Goal: Task Accomplishment & Management: Complete application form

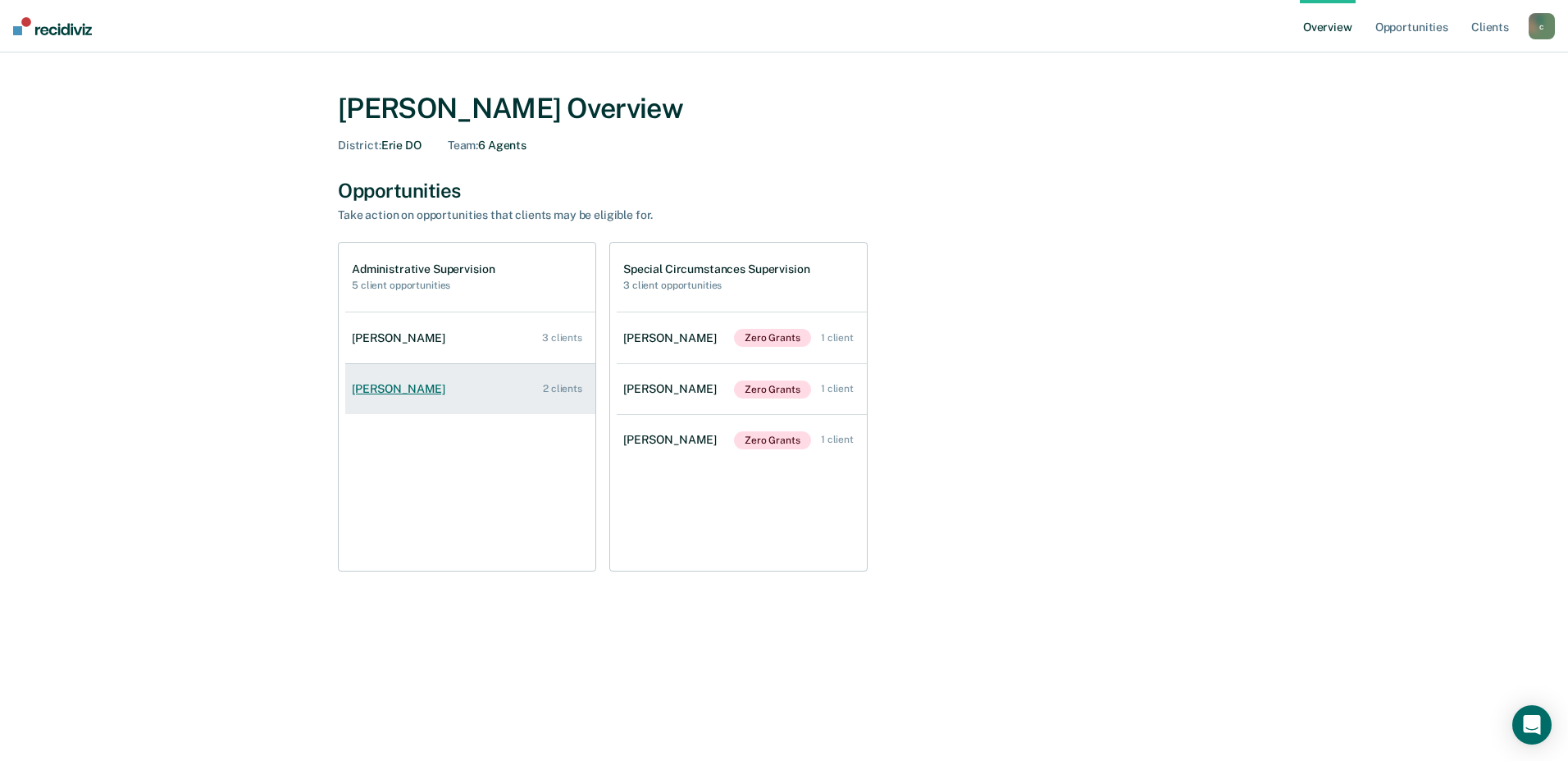
click at [396, 396] on link "[PERSON_NAME] 2 clients" at bounding box center [470, 389] width 251 height 46
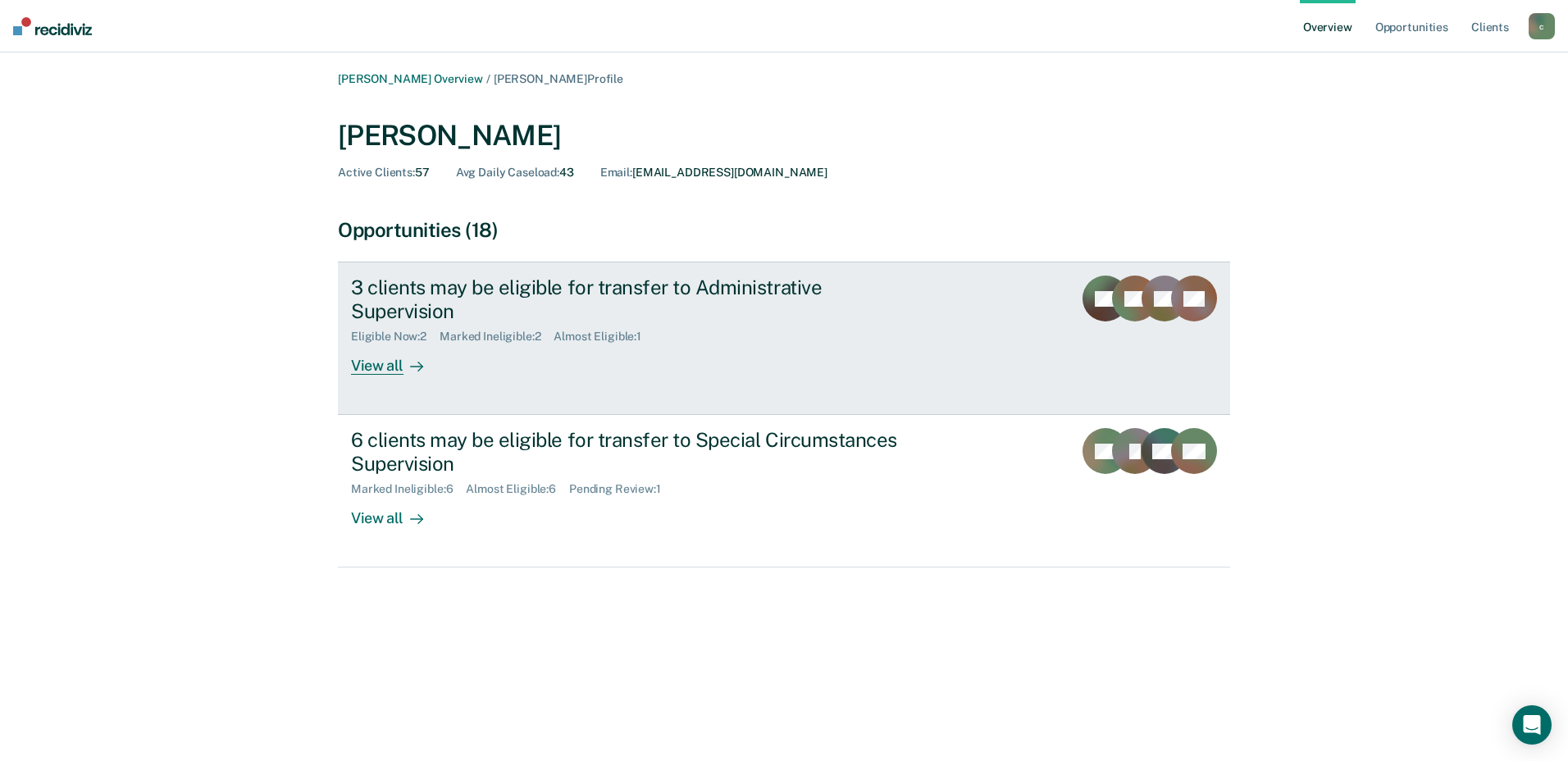
click at [374, 345] on div "View all" at bounding box center [397, 359] width 92 height 32
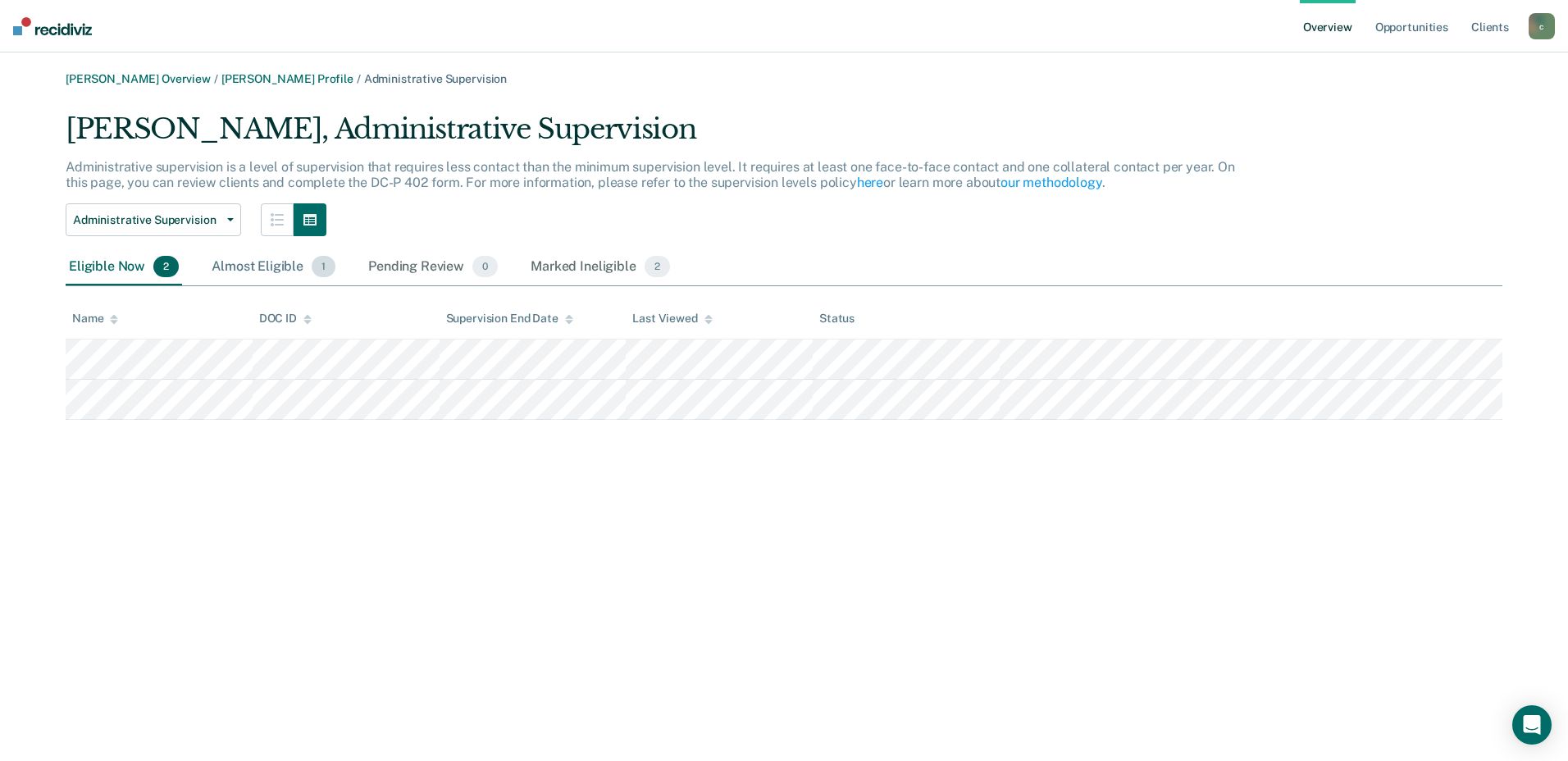
click at [240, 269] on div "Almost Eligible 1" at bounding box center [273, 267] width 131 height 36
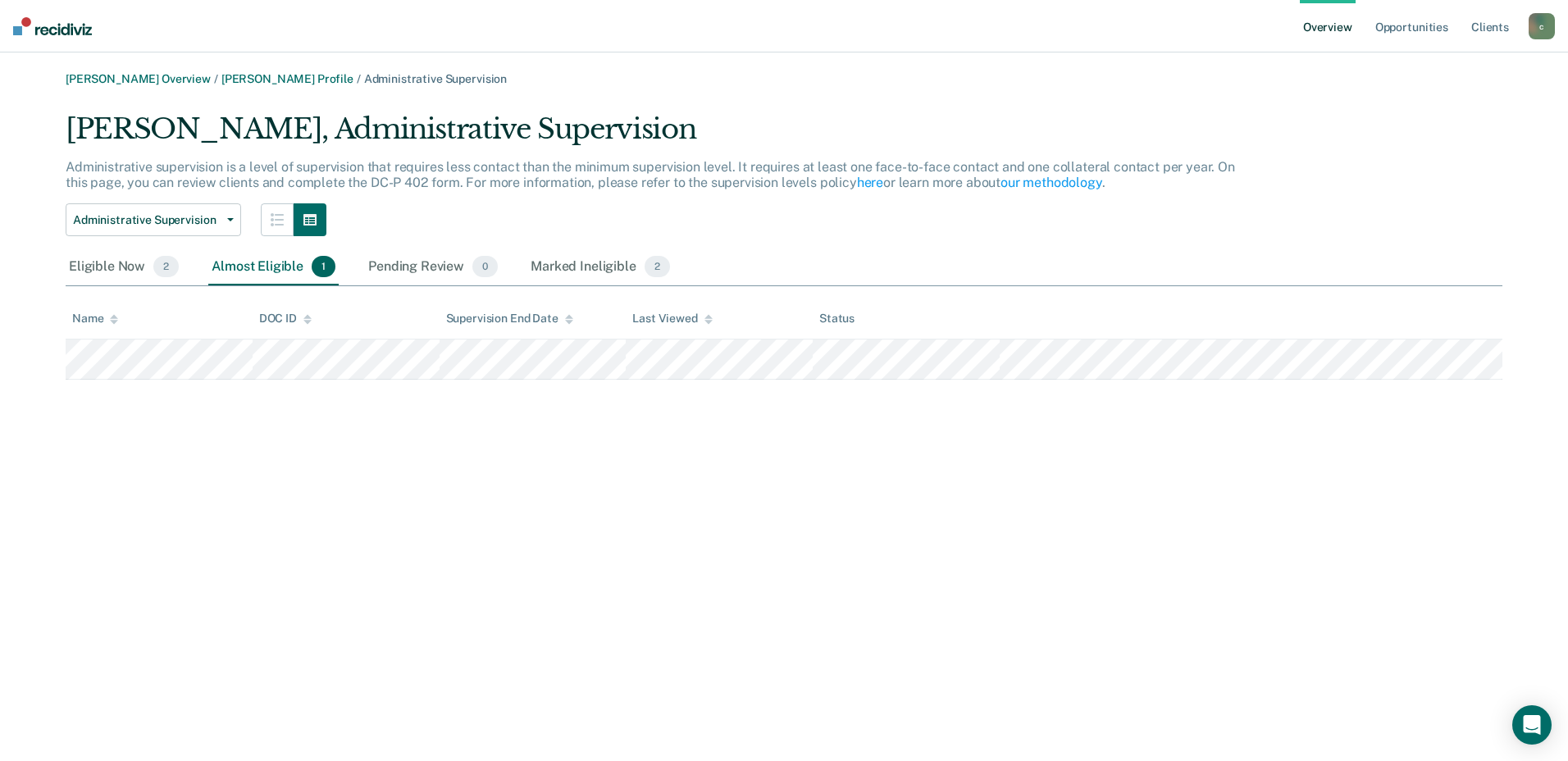
click at [525, 264] on div "Eligible Now 2 Almost Eligible 1 Pending Review 0 Marked Ineligible 2" at bounding box center [370, 267] width 607 height 36
click at [569, 266] on div "Marked Ineligible 2" at bounding box center [600, 267] width 146 height 36
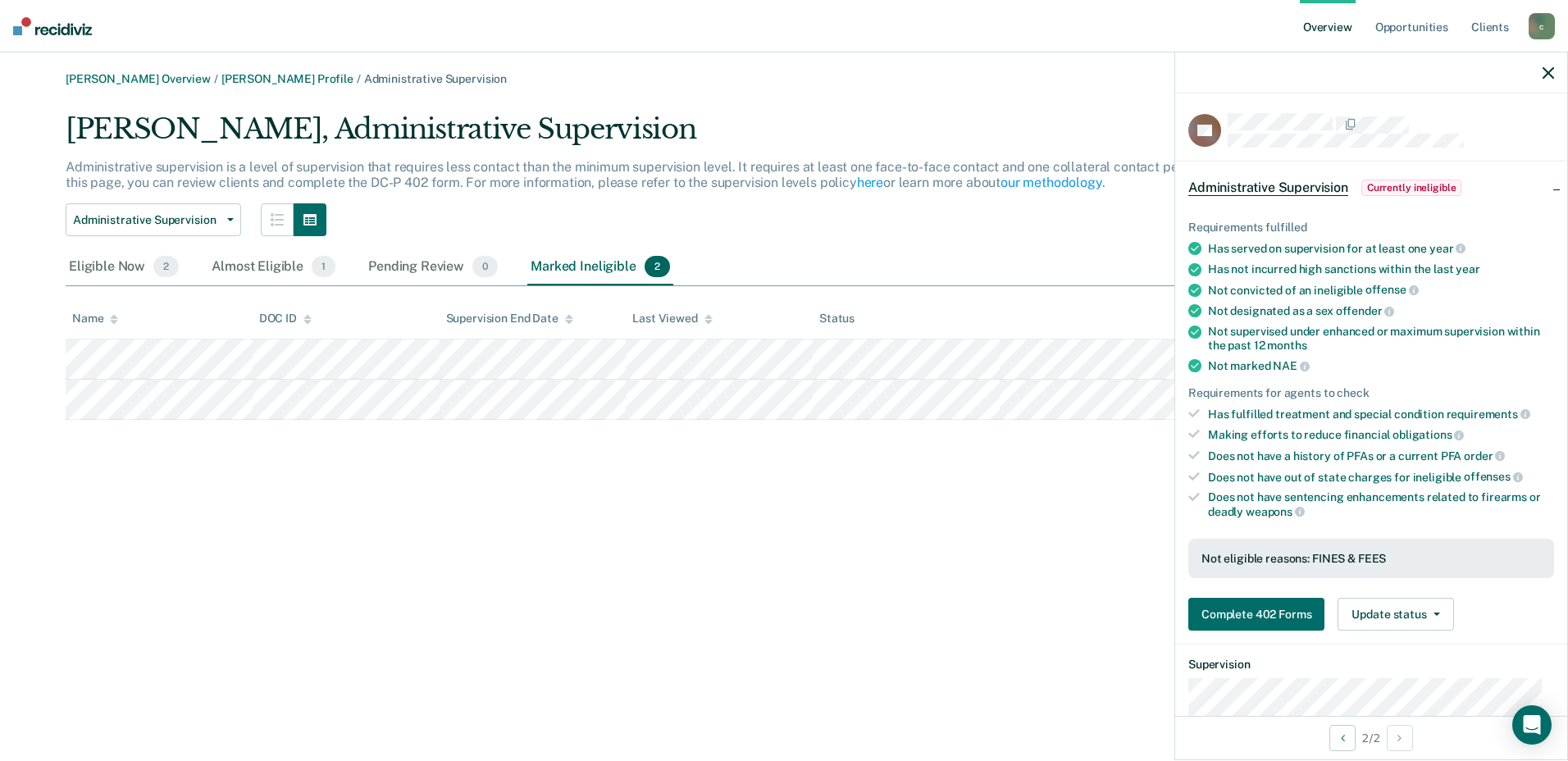
click at [632, 575] on div "[PERSON_NAME] Overview / [PERSON_NAME] Profile / Administrative Supervision [PE…" at bounding box center [784, 391] width 1528 height 636
click at [101, 272] on div "Eligible Now 2" at bounding box center [124, 267] width 116 height 36
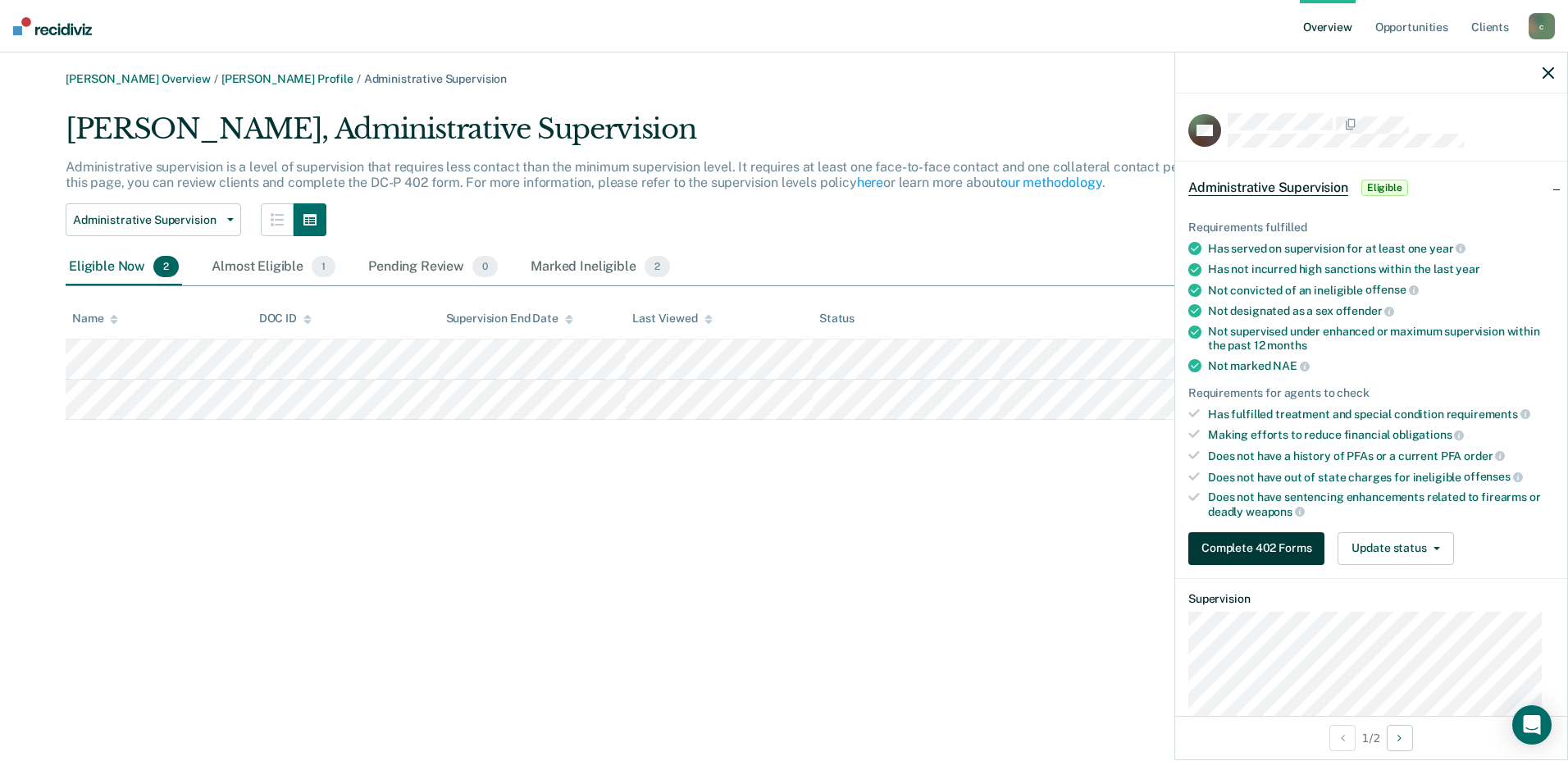
click at [1270, 552] on button "Complete 402 Forms" at bounding box center [1256, 548] width 136 height 33
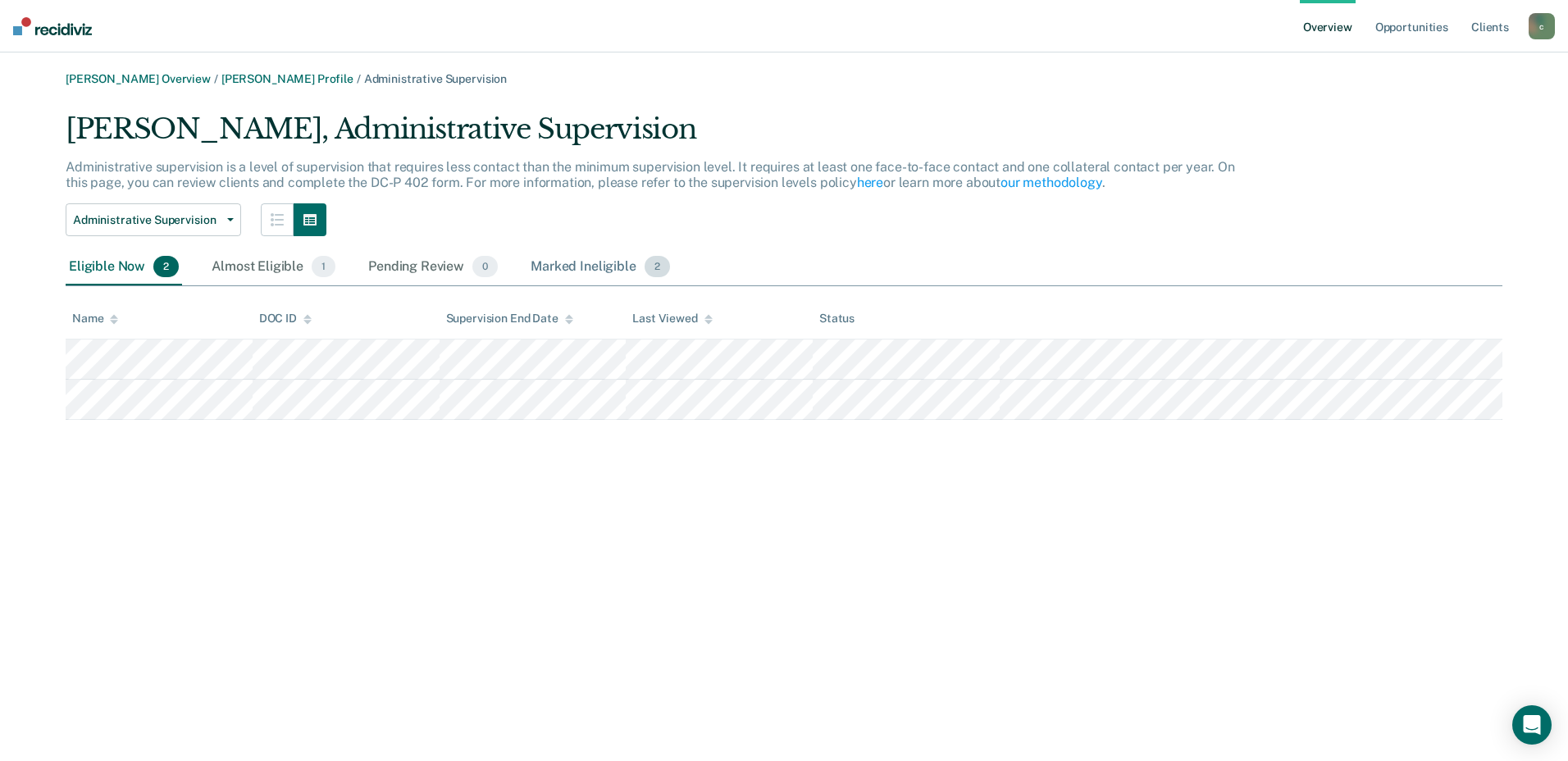
click at [569, 263] on div "Marked Ineligible 2" at bounding box center [600, 267] width 146 height 36
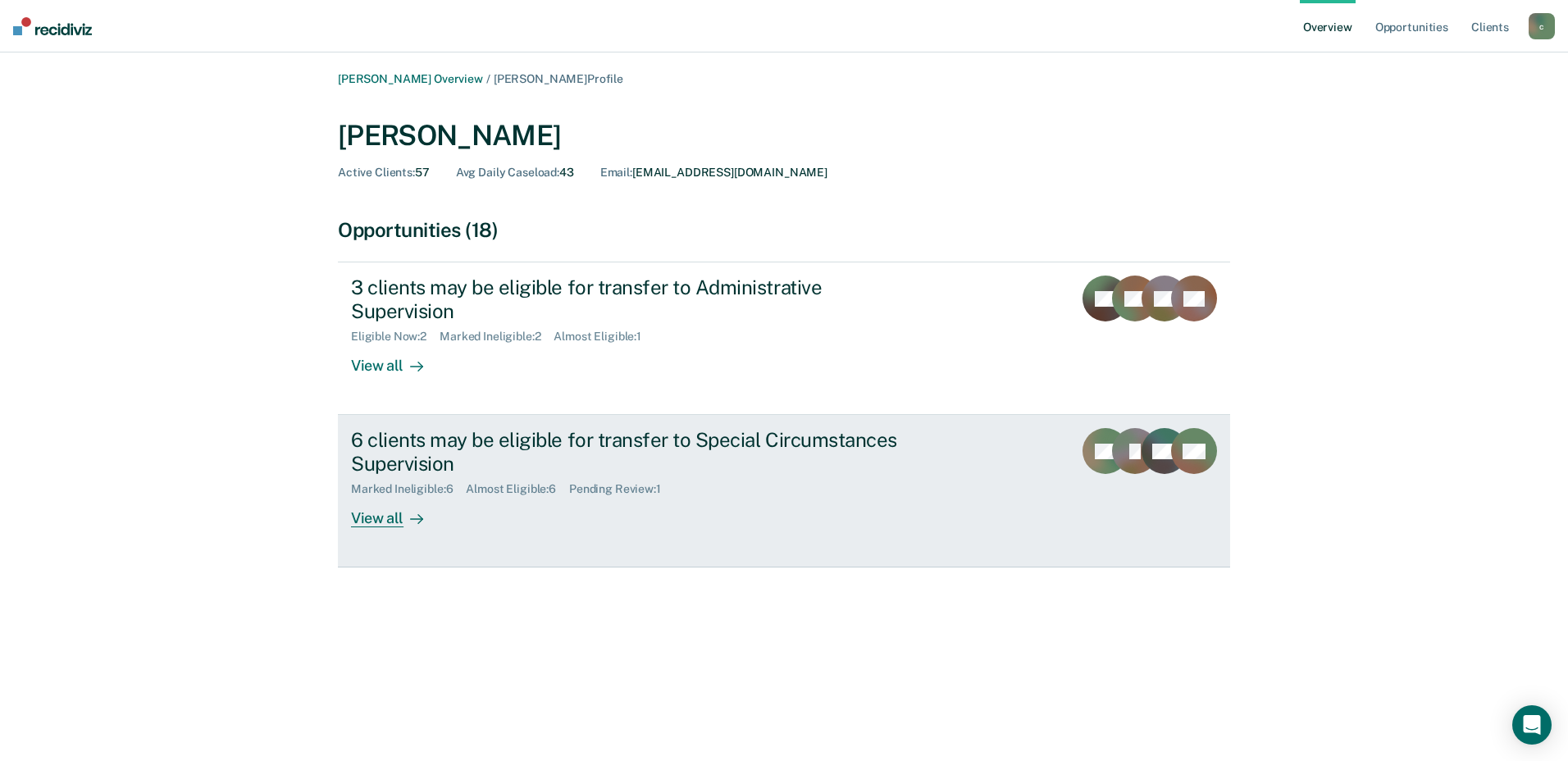
click at [756, 476] on div "Marked Ineligible : 6 Almost Eligible : 6 Pending Review : 1" at bounding box center [638, 485] width 576 height 20
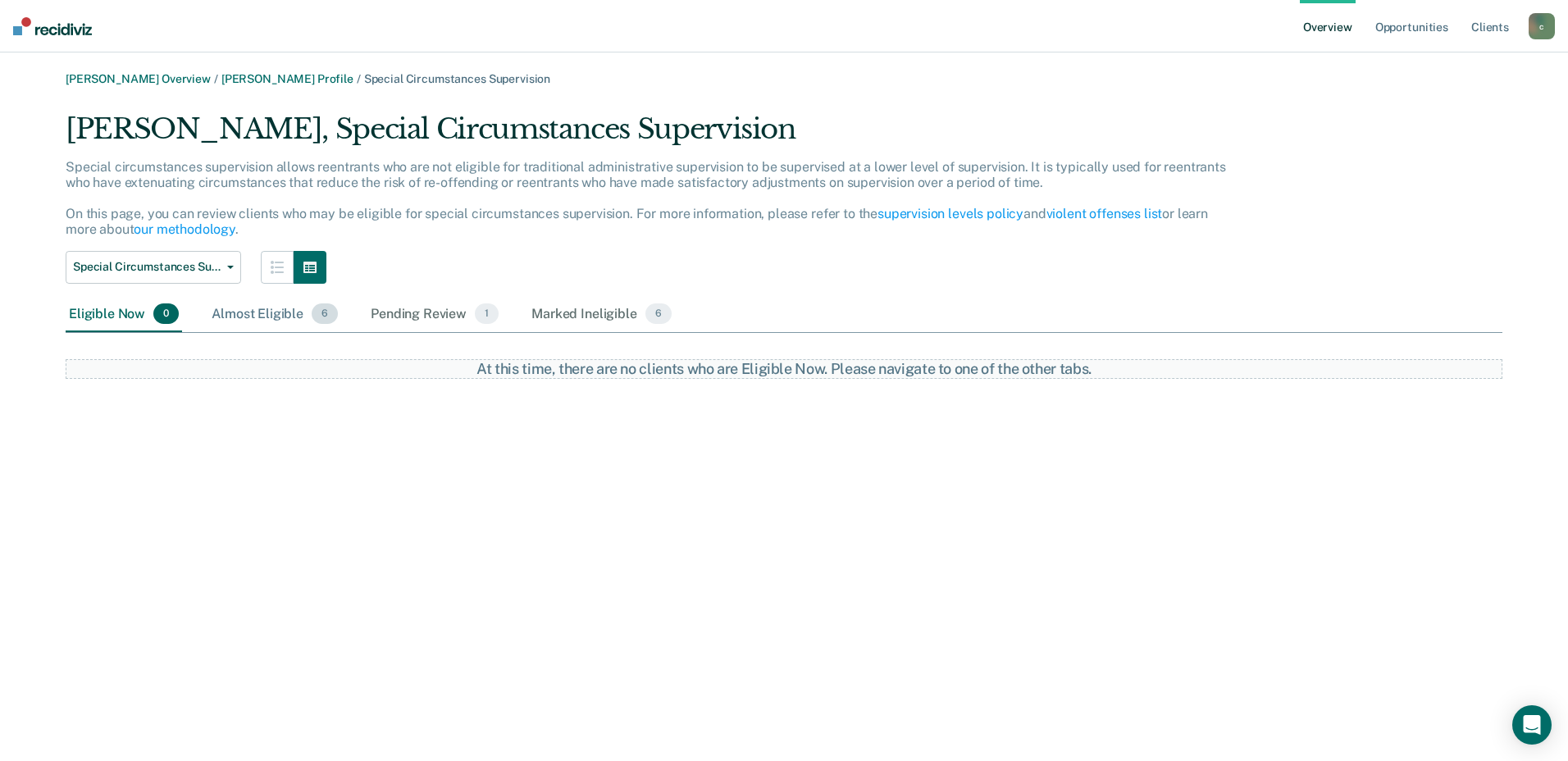
click at [274, 313] on div "Almost Eligible 6" at bounding box center [274, 314] width 133 height 36
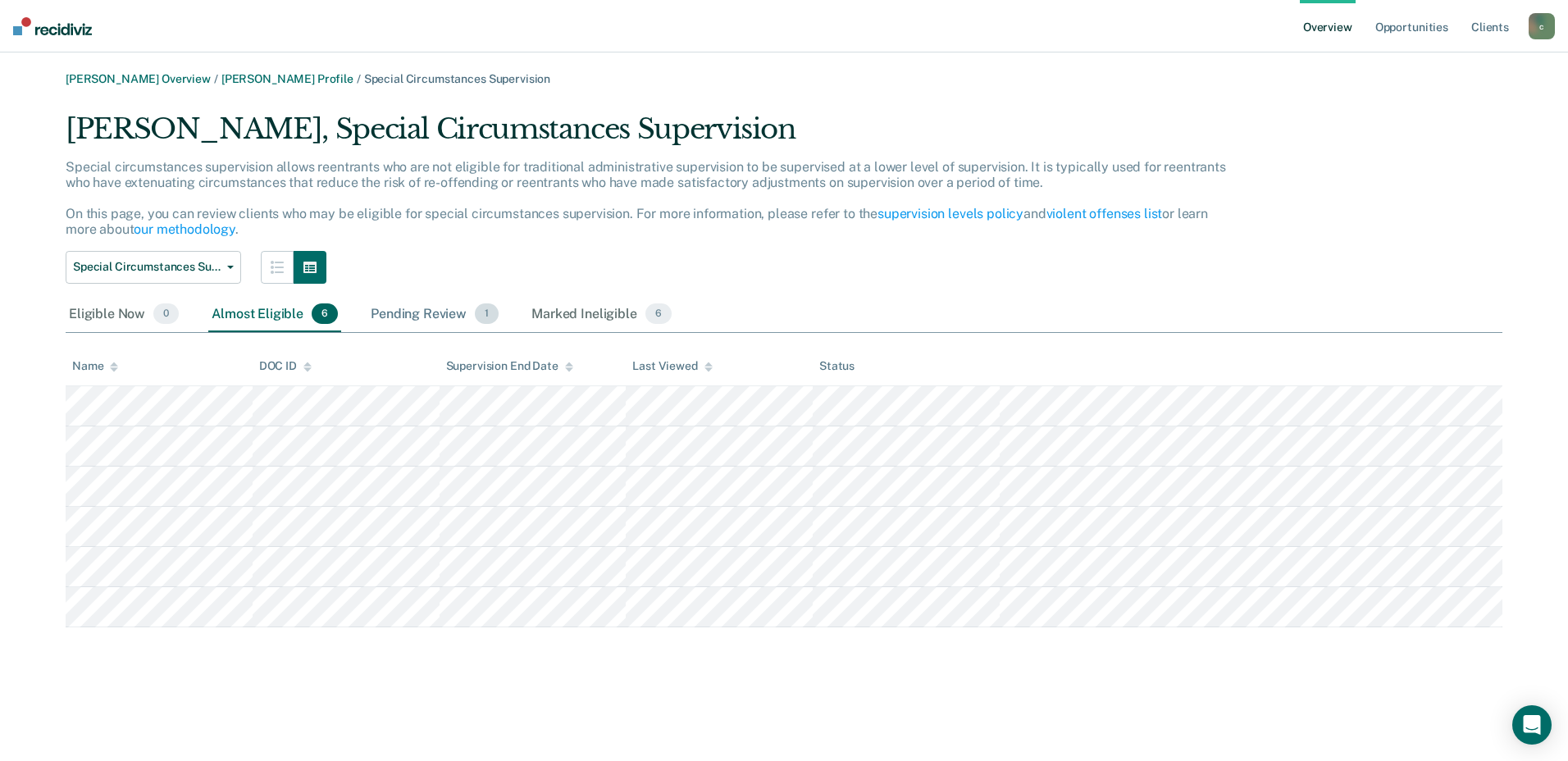
click at [441, 316] on div "Pending Review 1" at bounding box center [434, 314] width 134 height 36
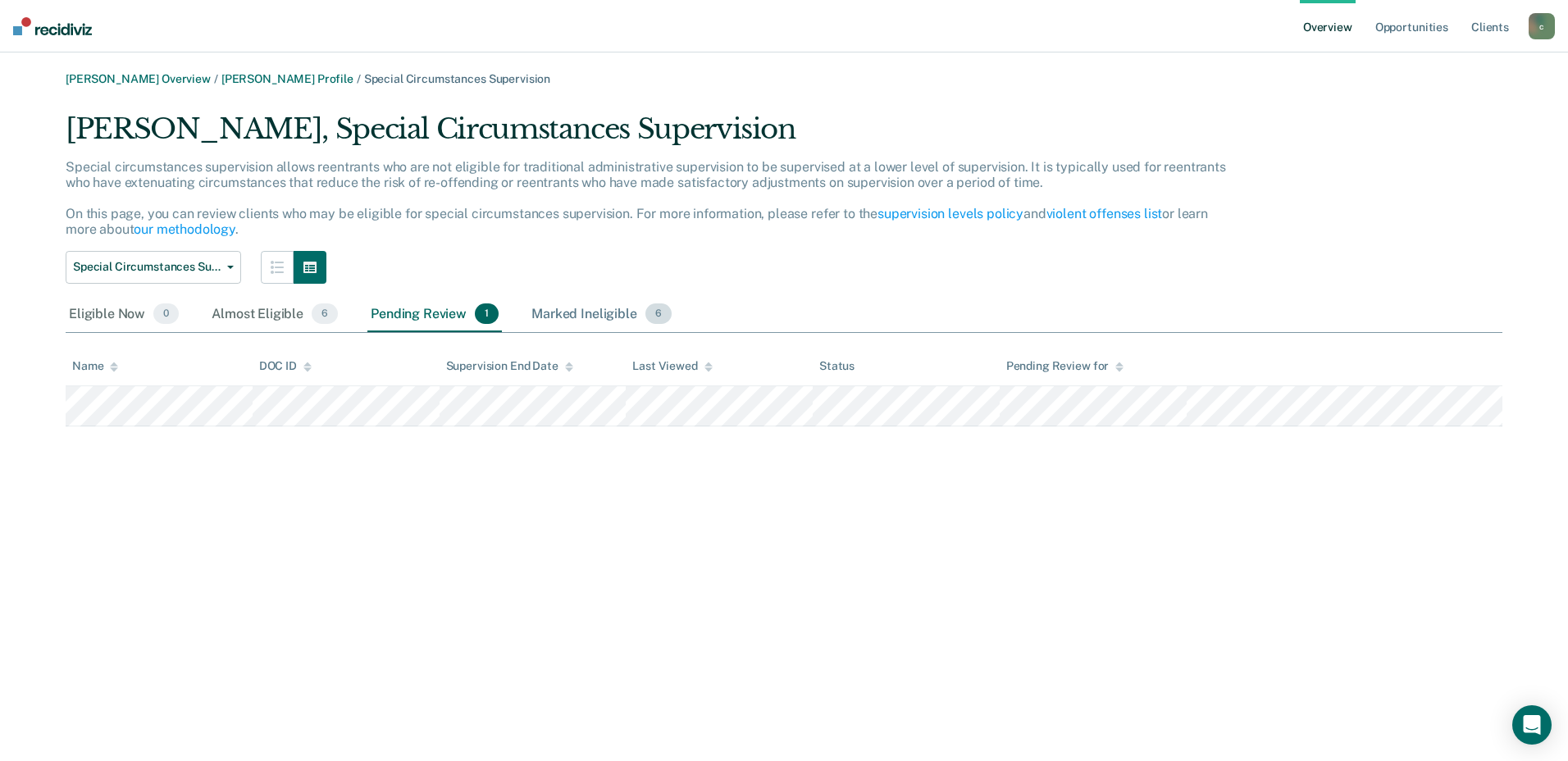
click at [588, 317] on div "Marked Ineligible 6" at bounding box center [602, 314] width 147 height 36
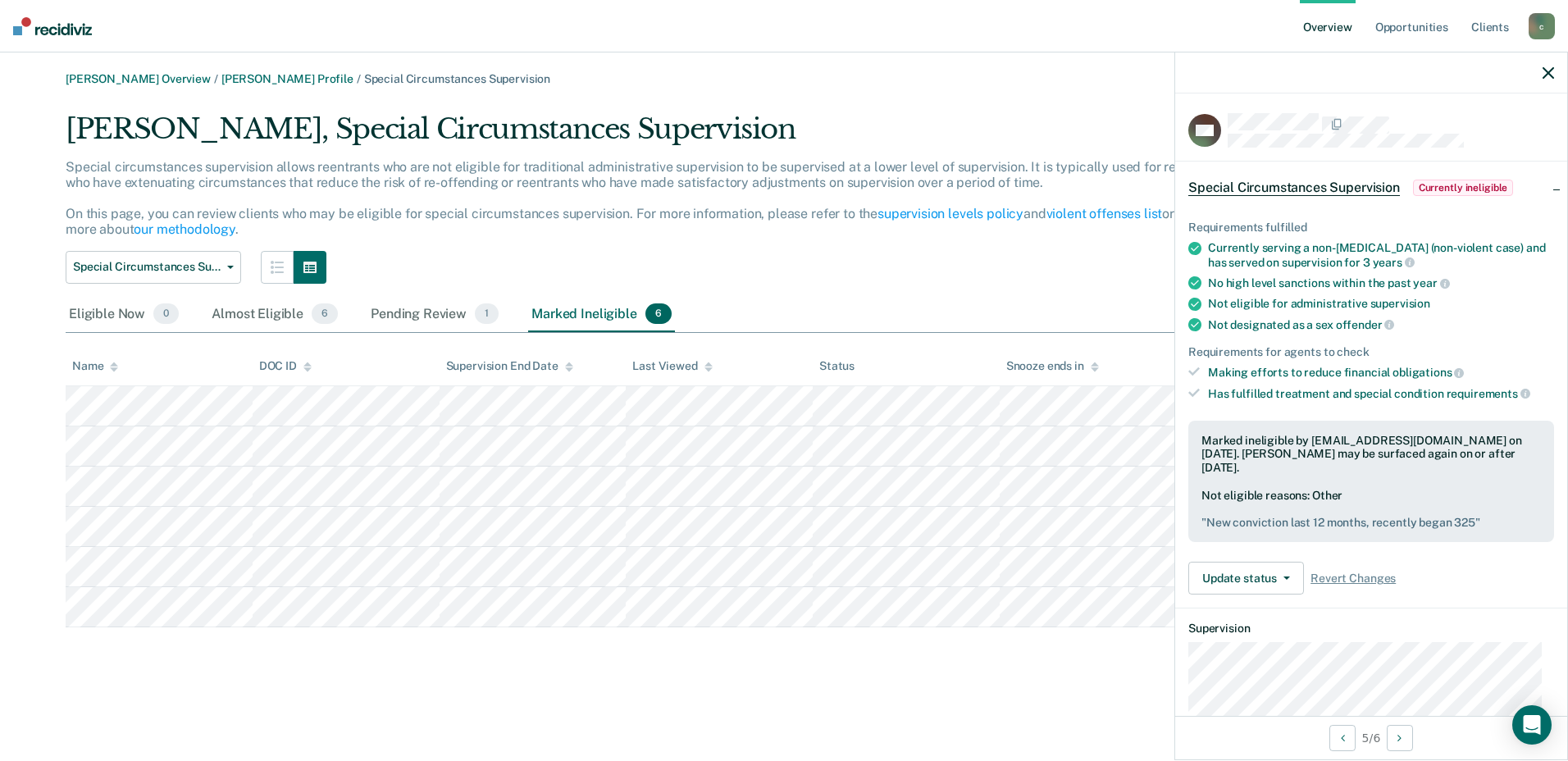
click at [856, 688] on div "[PERSON_NAME] Overview / [PERSON_NAME] Profile / Special Circumstances Supervis…" at bounding box center [784, 391] width 1528 height 636
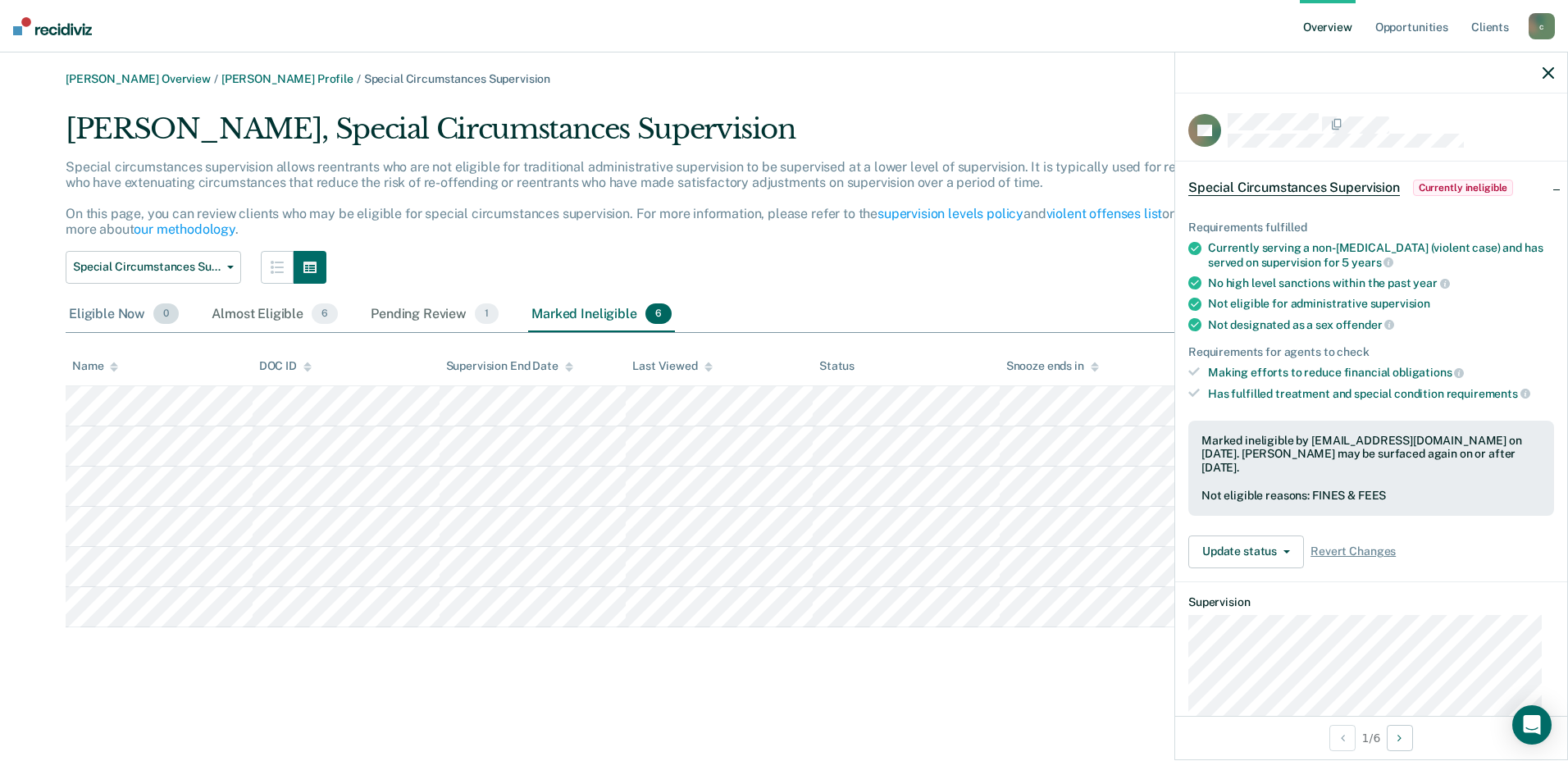
click at [115, 313] on div "Eligible Now 0" at bounding box center [124, 314] width 116 height 36
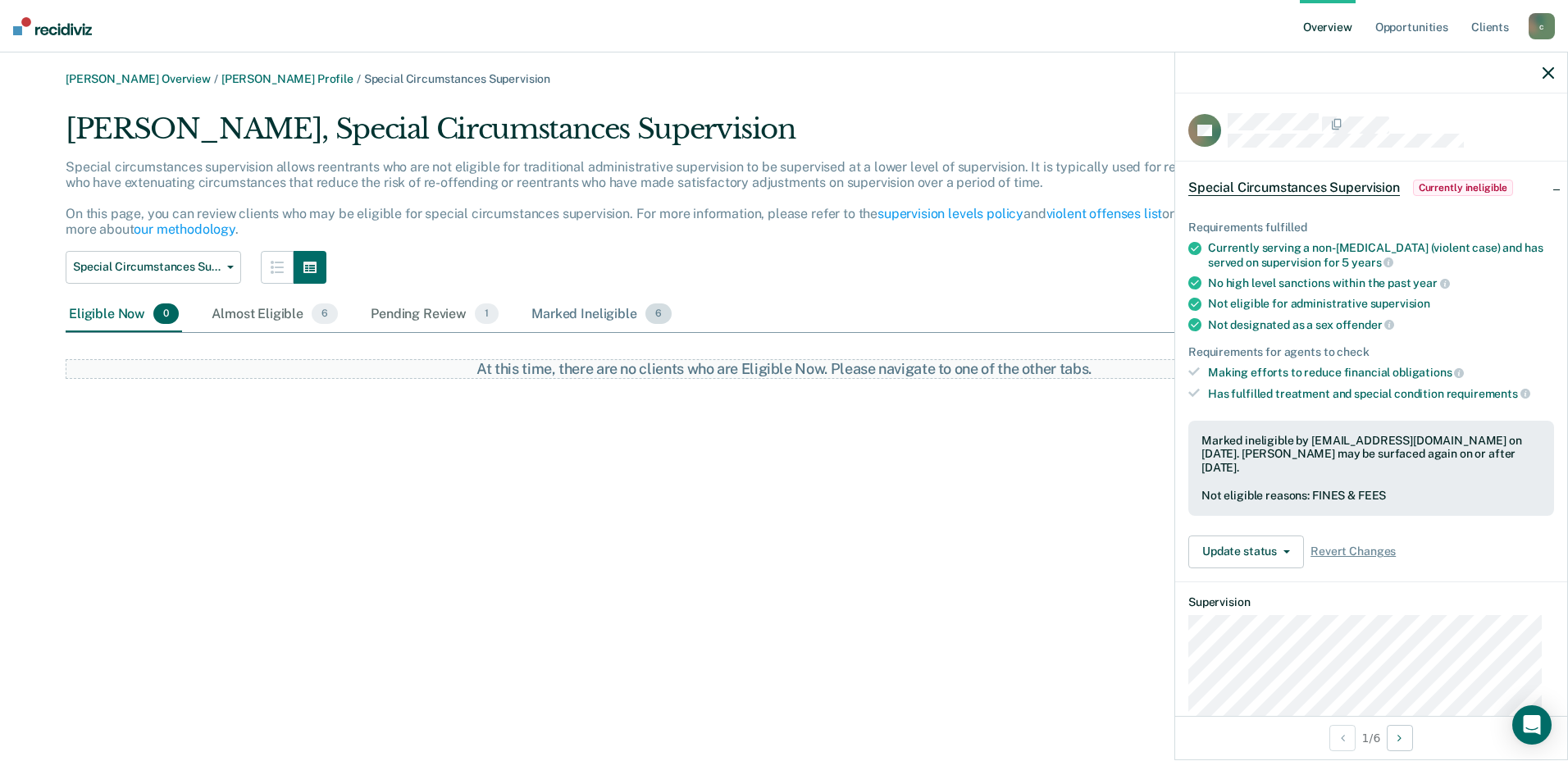
click at [574, 305] on div "Marked Ineligible 6" at bounding box center [602, 314] width 147 height 36
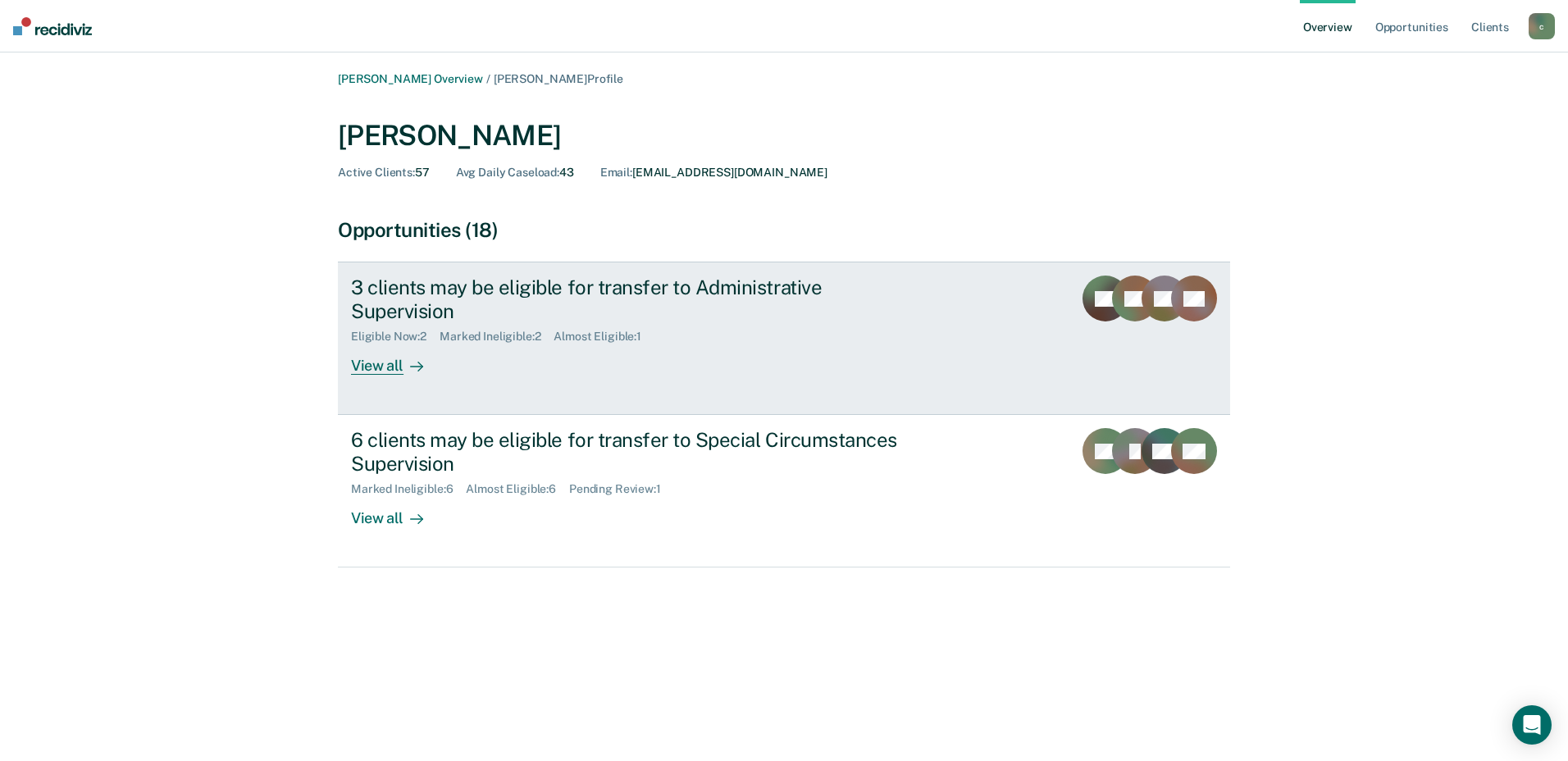
click at [675, 323] on div "Eligible Now : 2 Marked Ineligible : 2 Almost Eligible : 1" at bounding box center [638, 333] width 576 height 20
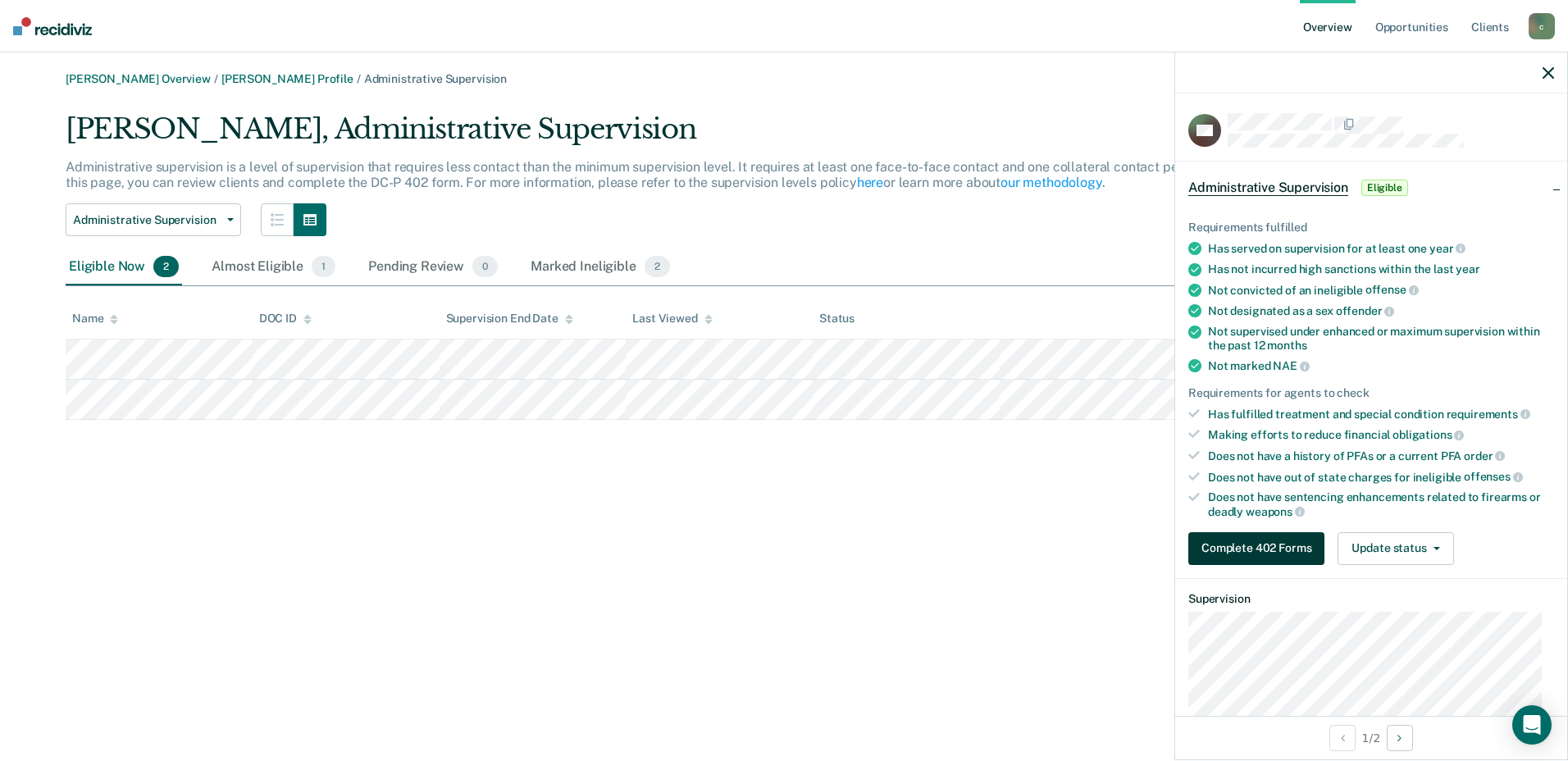
click at [1246, 543] on button "Complete 402 Forms" at bounding box center [1256, 548] width 136 height 33
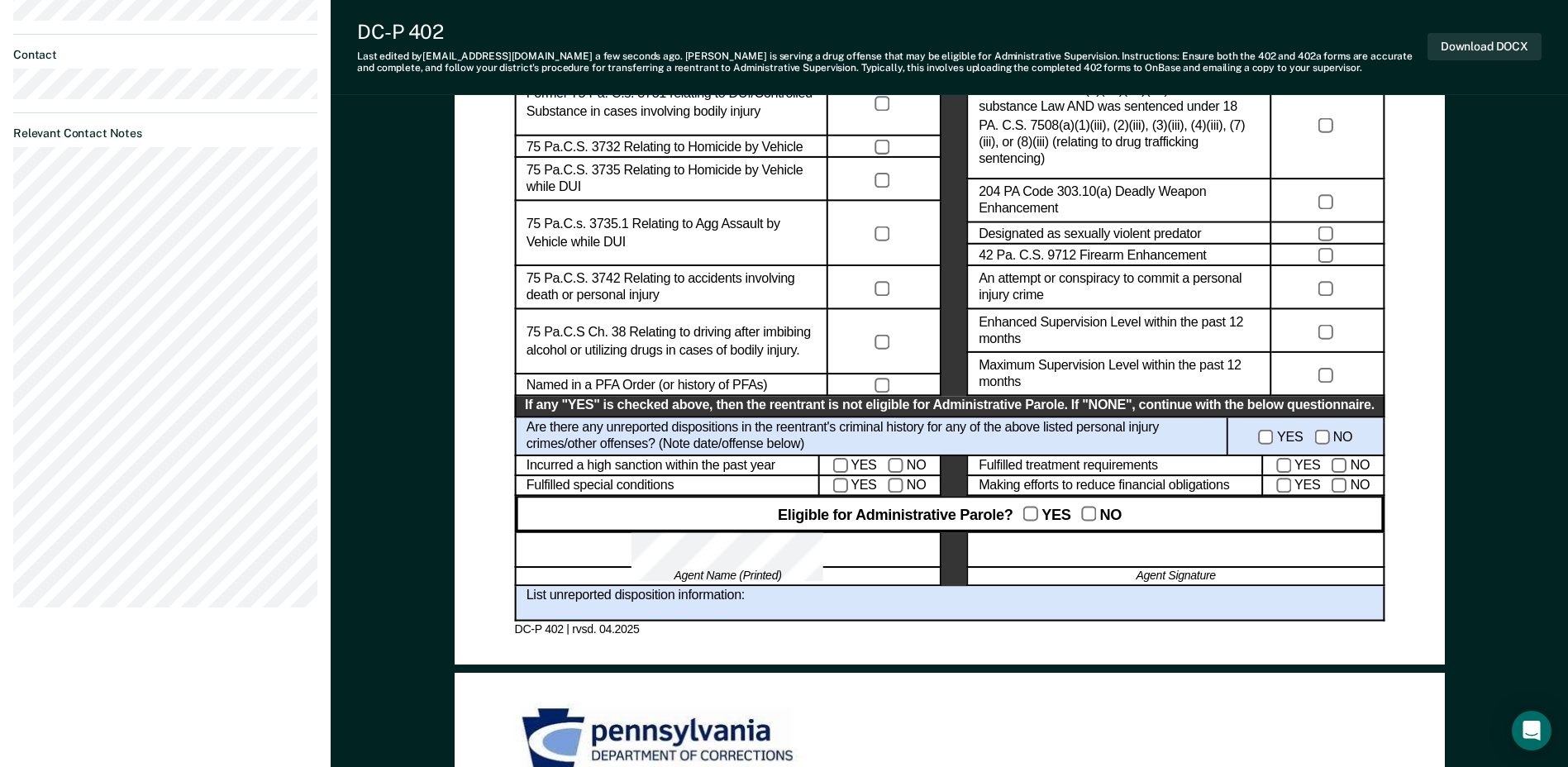
scroll to position [602, 0]
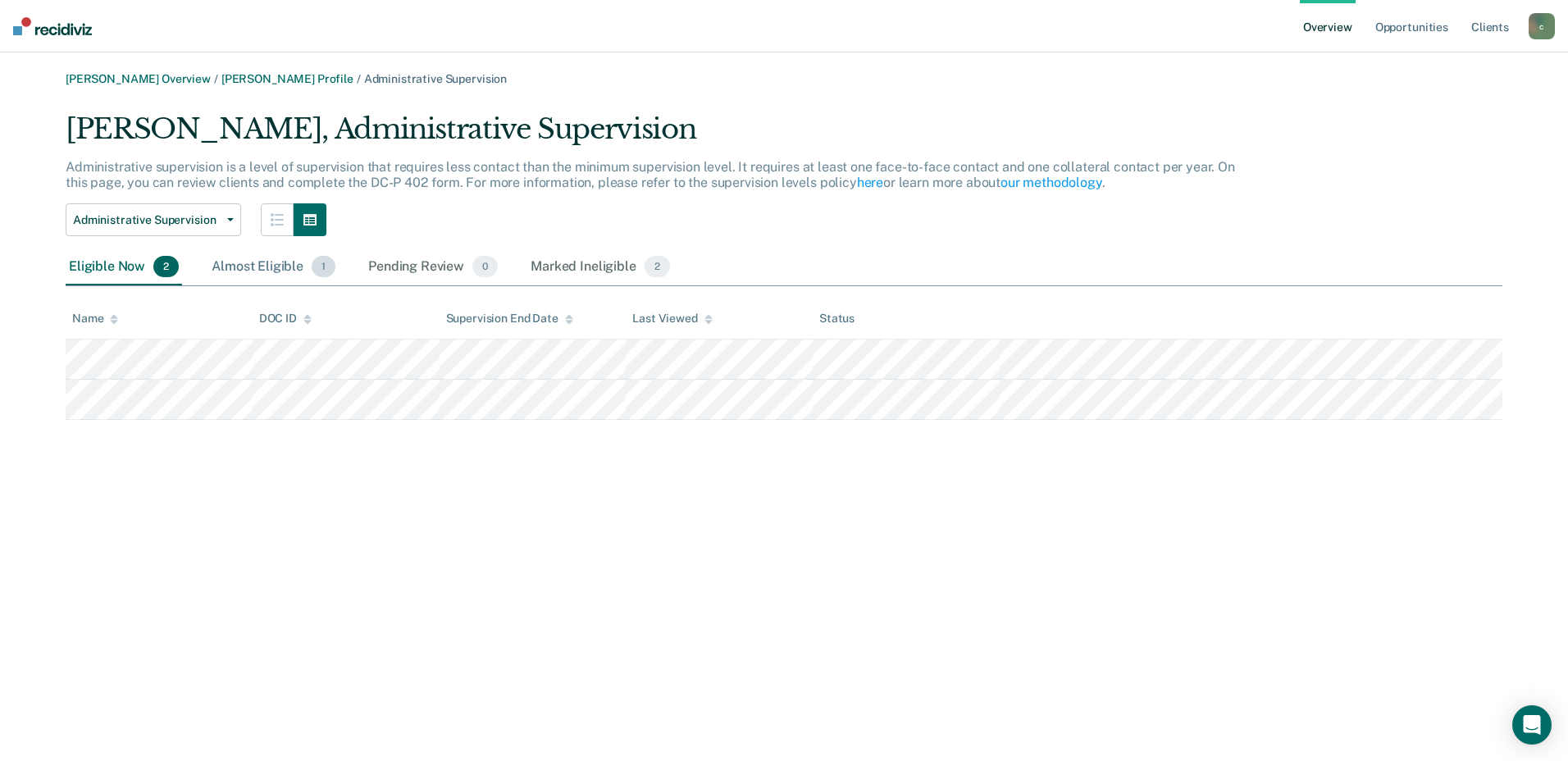
click at [286, 270] on div "Almost Eligible 1" at bounding box center [273, 267] width 131 height 36
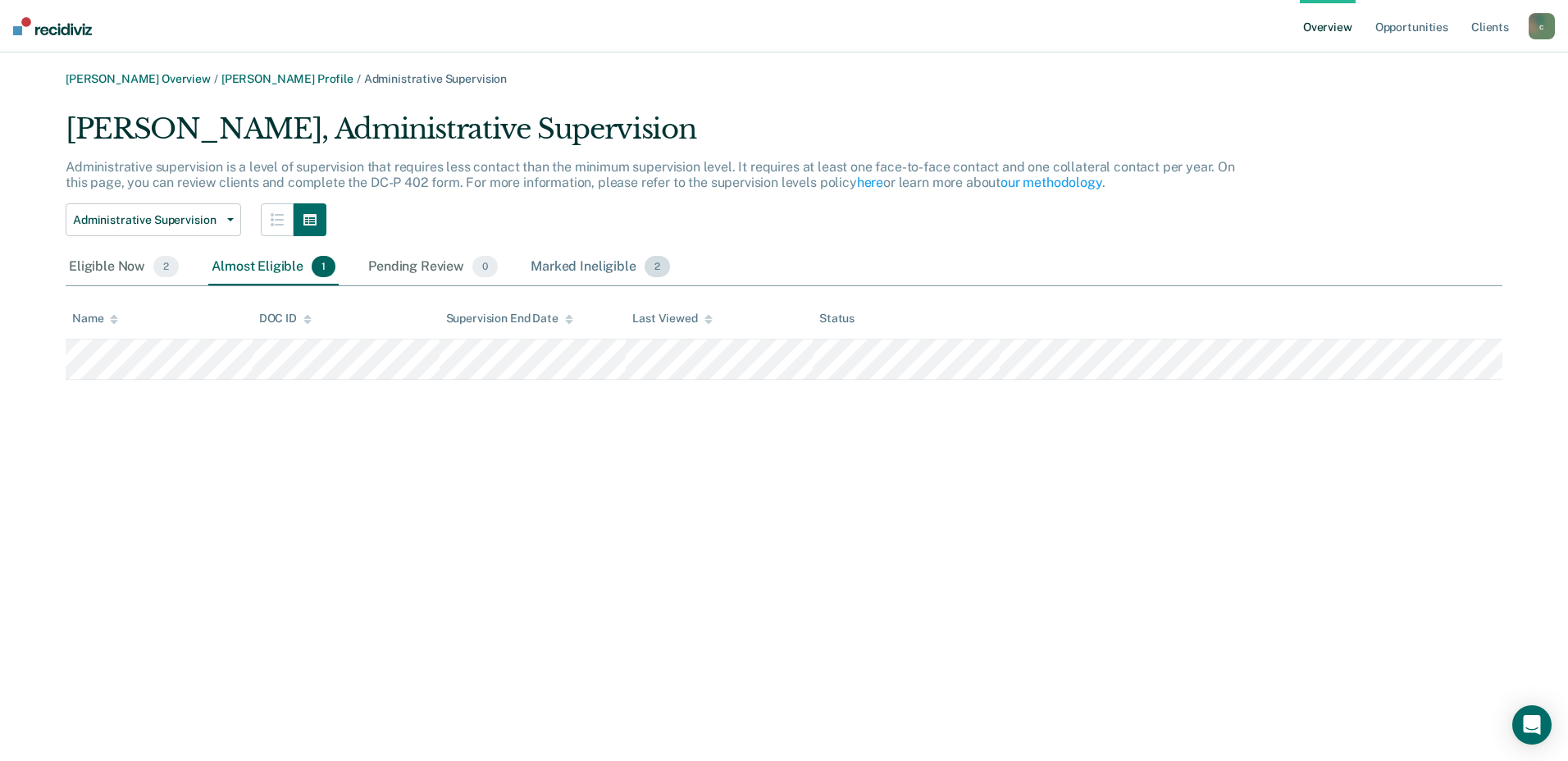
click at [604, 269] on div "Marked Ineligible 2" at bounding box center [600, 267] width 146 height 36
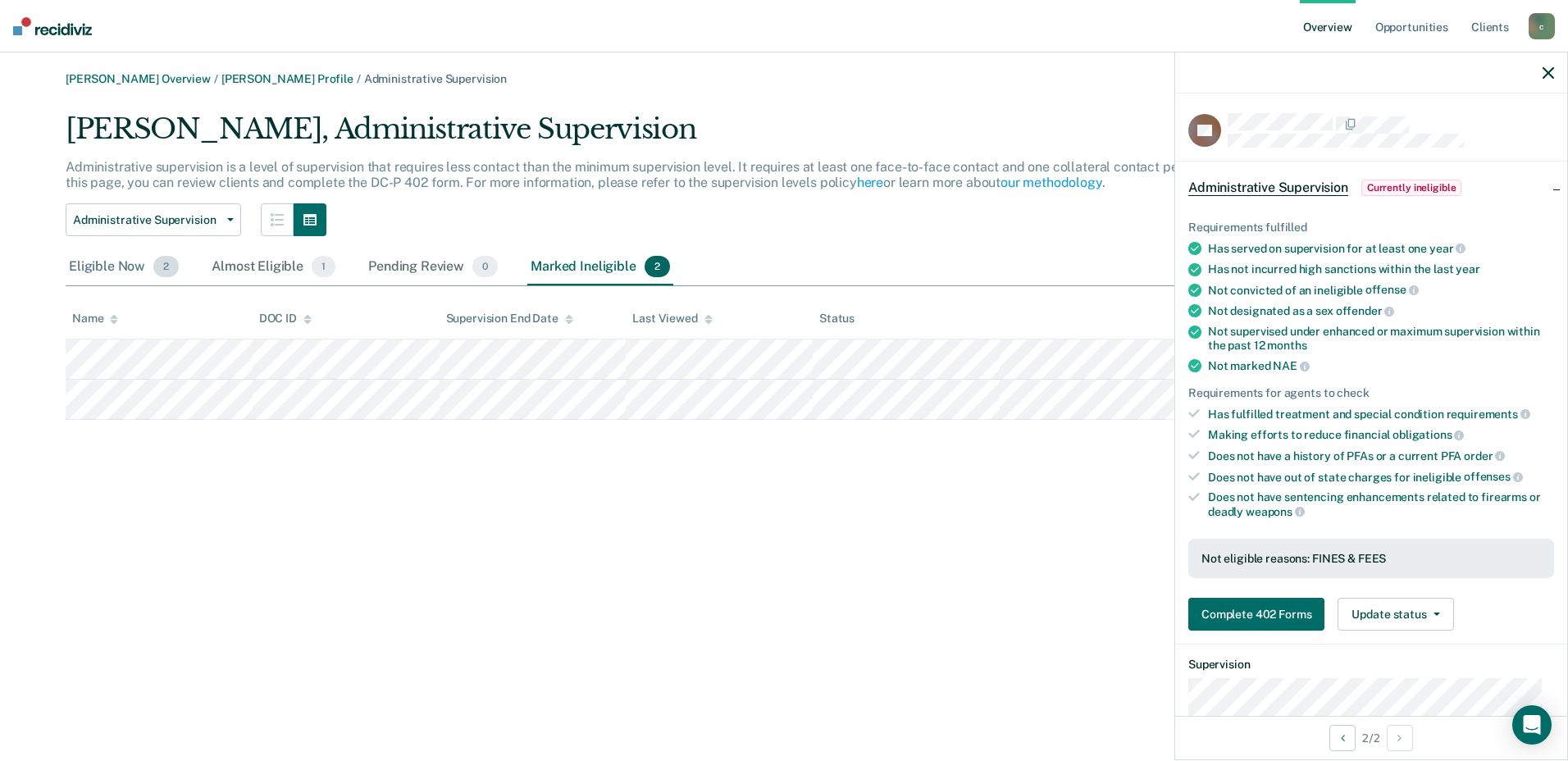
click at [108, 257] on div "Eligible Now 2" at bounding box center [124, 267] width 116 height 36
click at [1277, 603] on button "Complete 402 Forms" at bounding box center [1256, 614] width 136 height 33
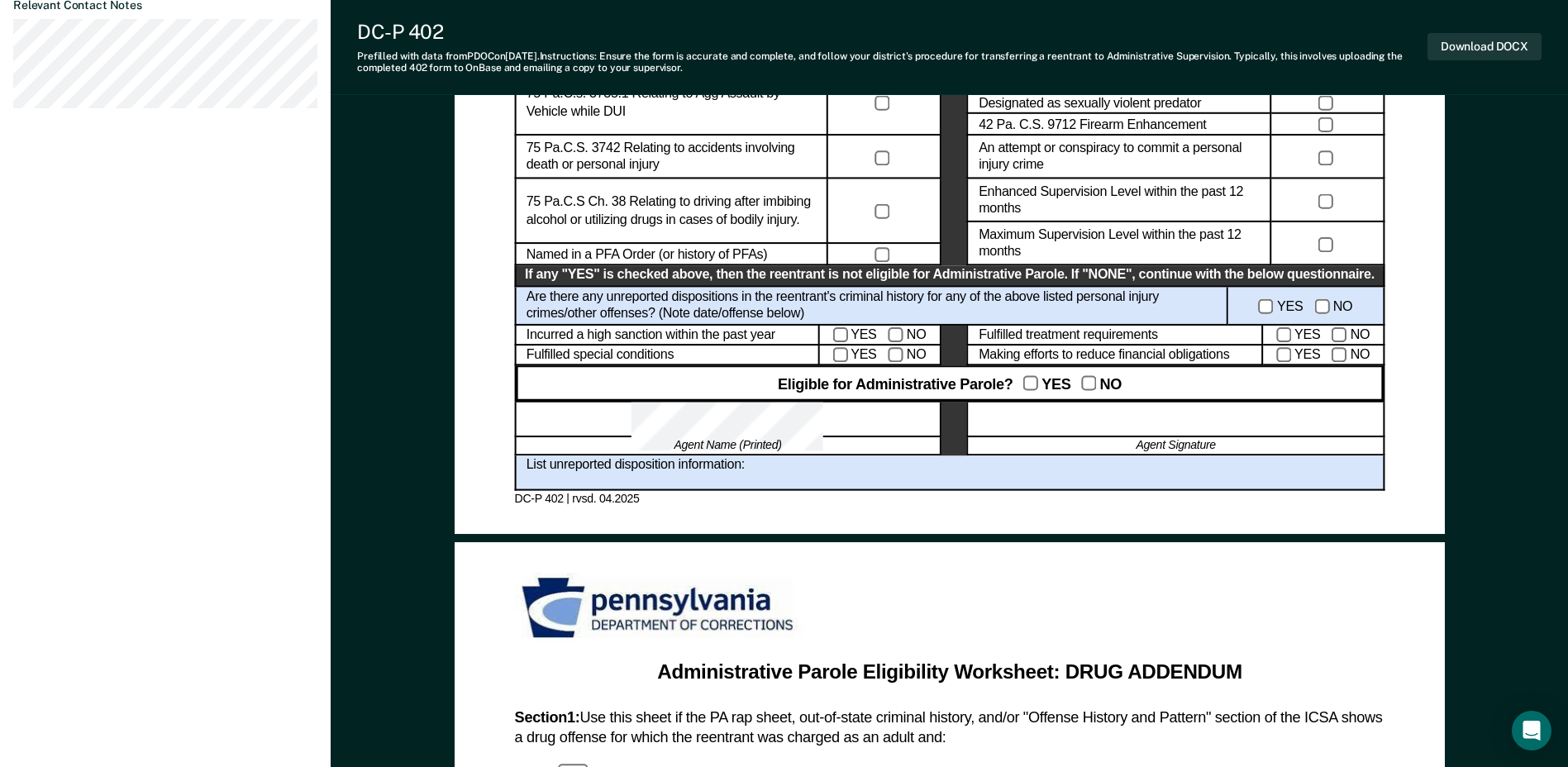
scroll to position [744, 0]
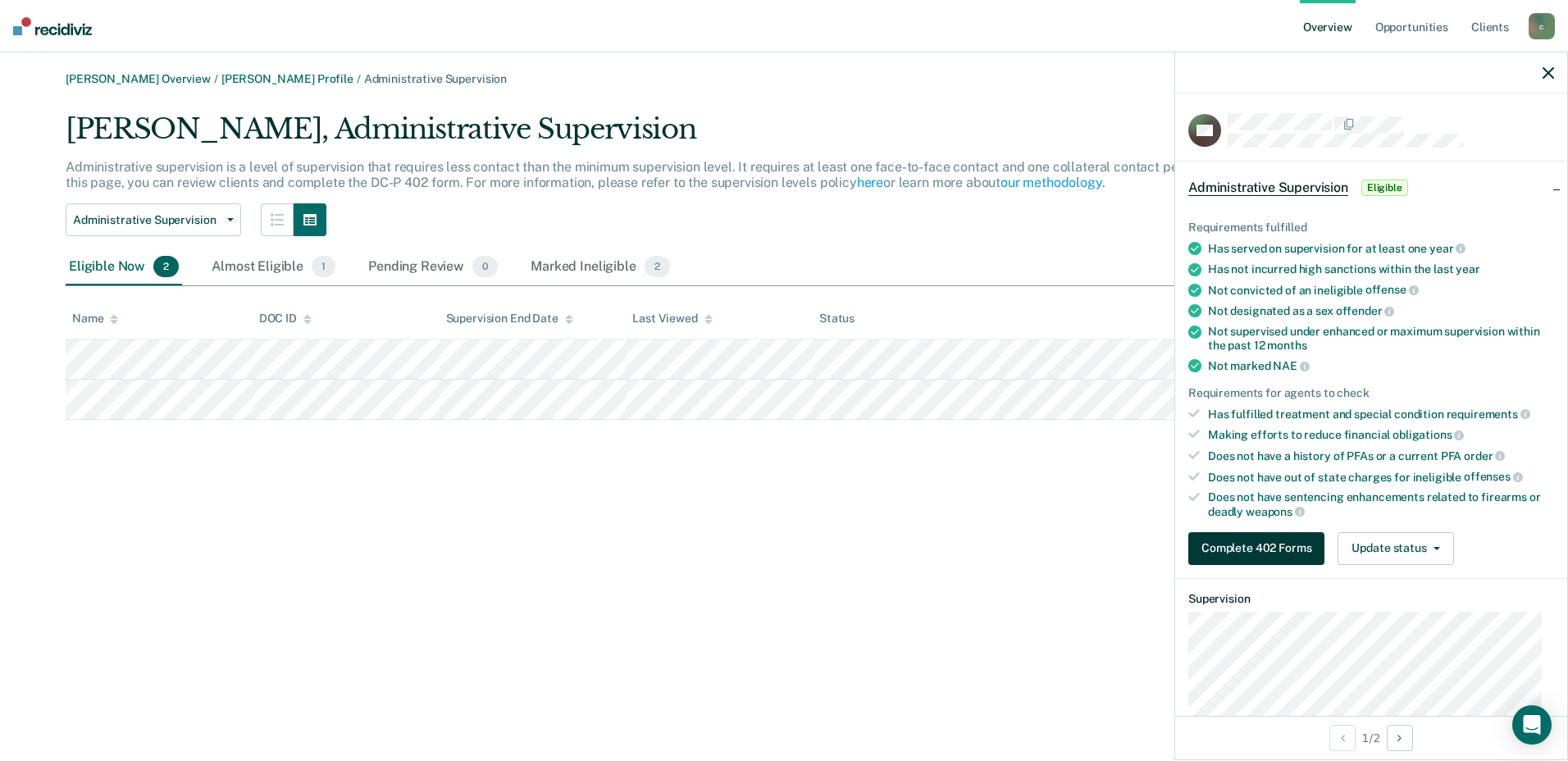
click at [1284, 555] on button "Complete 402 Forms" at bounding box center [1256, 548] width 136 height 33
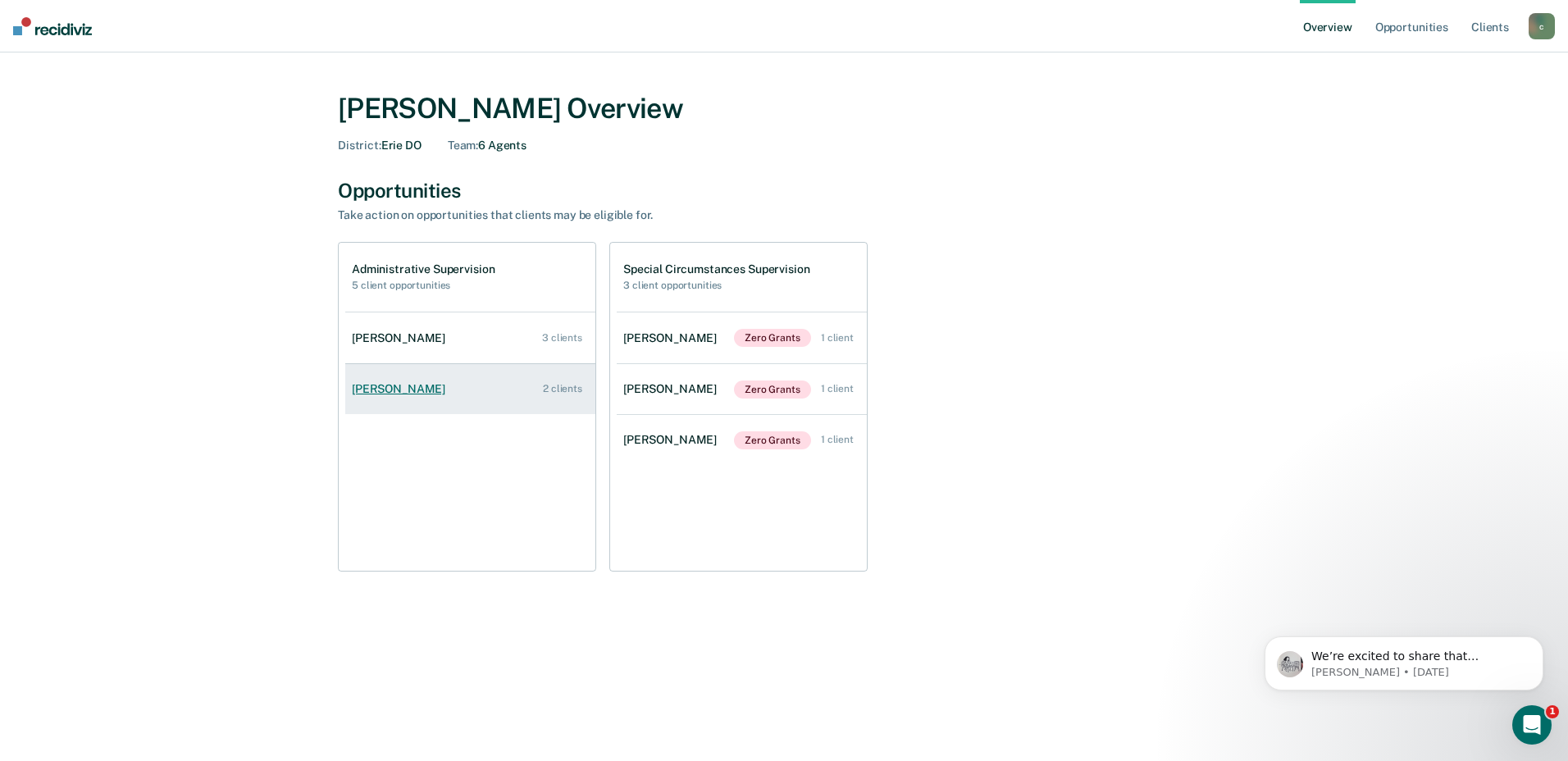
click at [403, 387] on div "[PERSON_NAME]" at bounding box center [401, 389] width 100 height 14
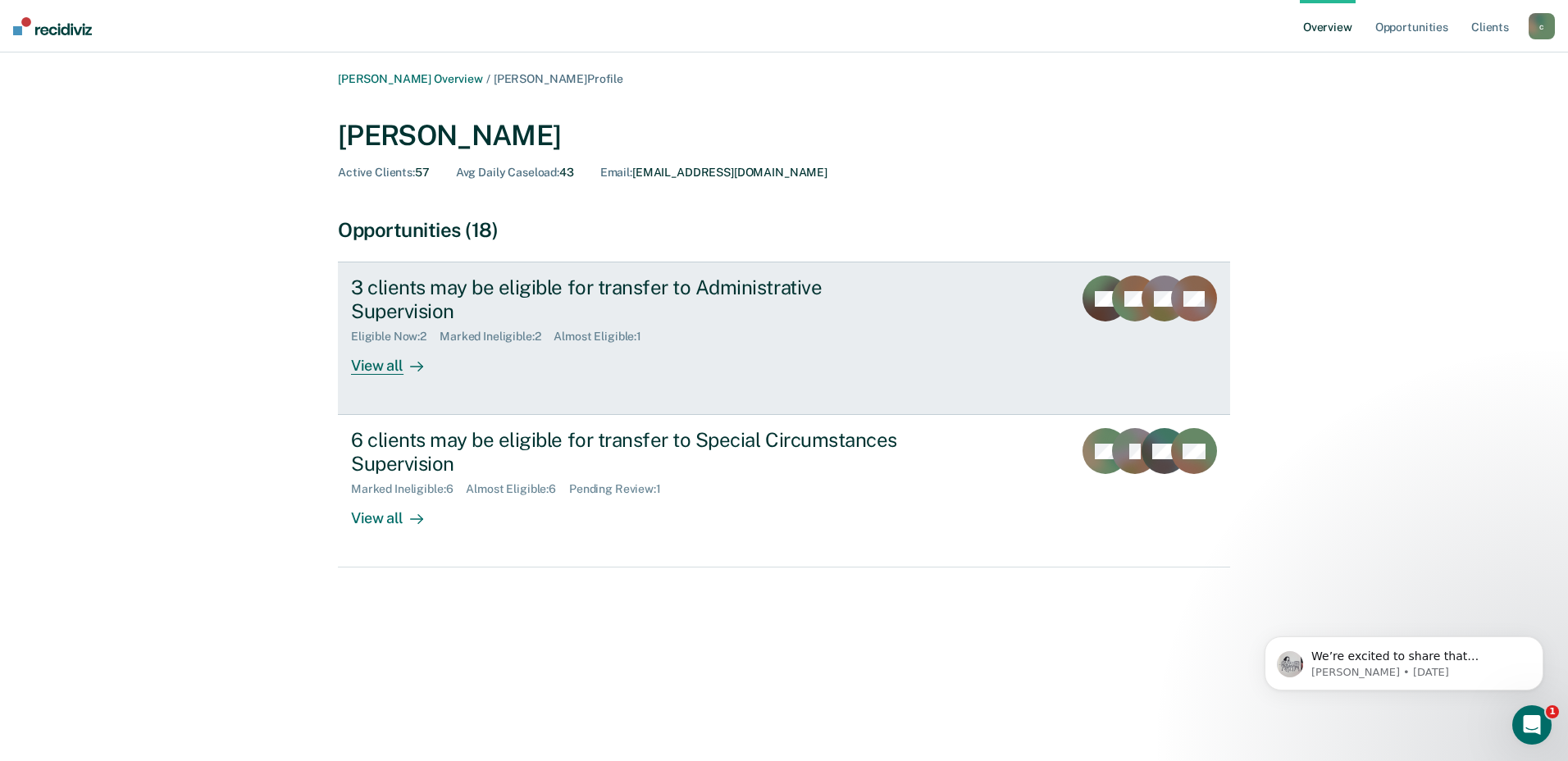
click at [383, 347] on div "View all" at bounding box center [397, 359] width 92 height 32
